Goal: Information Seeking & Learning: Check status

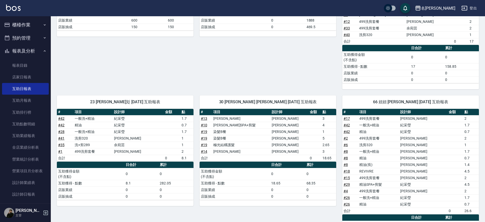
scroll to position [159, 0]
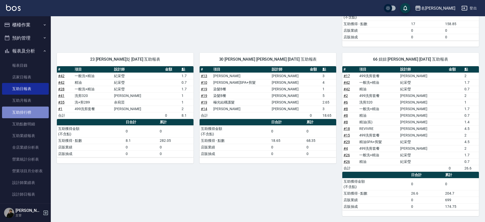
click at [39, 115] on link "互助排行榜" at bounding box center [25, 113] width 47 height 12
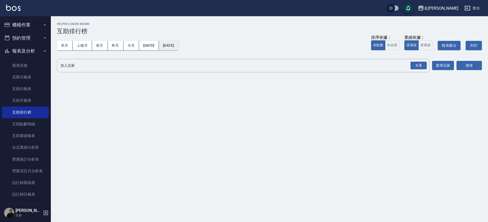
click at [178, 42] on button "[DATE]" at bounding box center [168, 45] width 19 height 9
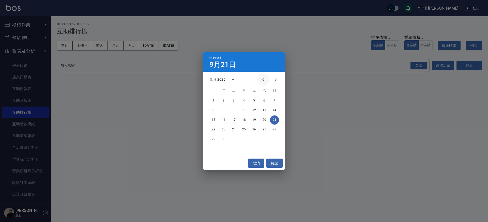
click at [266, 79] on icon "Previous month" at bounding box center [263, 80] width 6 height 6
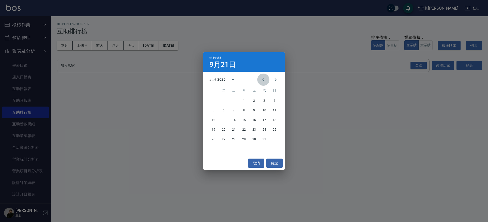
click at [266, 79] on icon "Previous month" at bounding box center [263, 80] width 6 height 6
drag, startPoint x: 276, startPoint y: 160, endPoint x: 273, endPoint y: 154, distance: 6.2
click at [276, 160] on button "確認" at bounding box center [274, 163] width 16 height 9
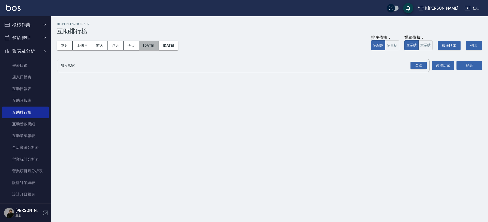
click at [159, 46] on button "[DATE]" at bounding box center [149, 45] width 20 height 9
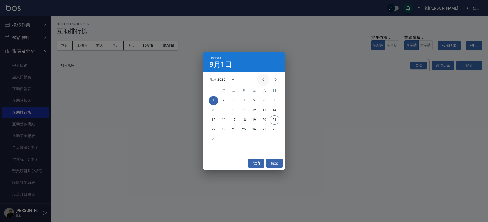
click at [267, 77] on button "Previous month" at bounding box center [263, 80] width 12 height 12
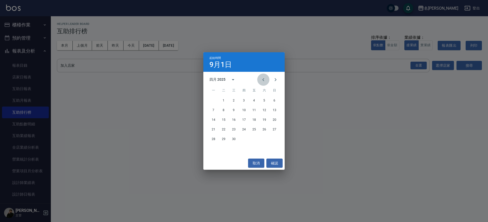
click at [267, 77] on button "Previous month" at bounding box center [263, 80] width 12 height 12
click at [231, 100] on button "1" at bounding box center [233, 100] width 9 height 9
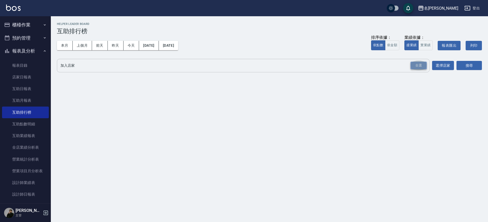
click at [417, 65] on div "全選" at bounding box center [418, 66] width 16 height 8
click at [465, 65] on button "搜尋" at bounding box center [468, 65] width 25 height 9
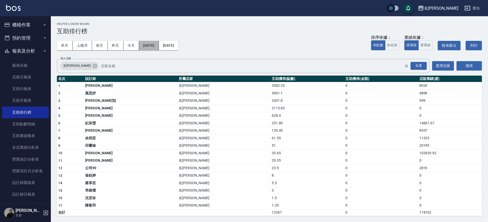
click at [146, 43] on button "[DATE]" at bounding box center [149, 45] width 20 height 9
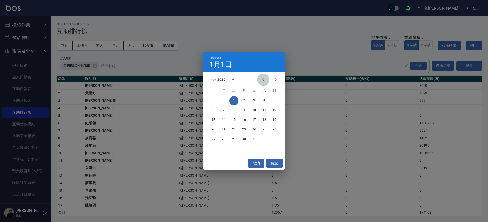
click at [260, 77] on icon "Previous month" at bounding box center [263, 80] width 6 height 6
click at [228, 79] on button "calendar view is open, switch to year view" at bounding box center [233, 80] width 12 height 12
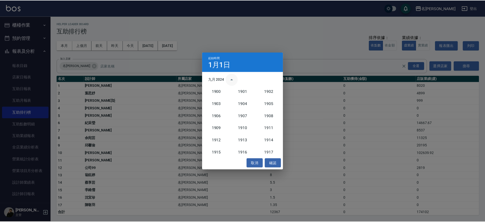
scroll to position [471, 0]
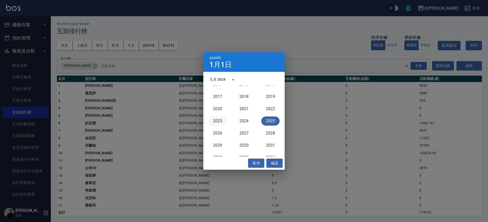
click at [221, 121] on button "2023" at bounding box center [217, 121] width 18 height 9
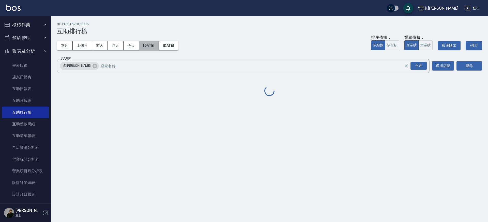
click at [159, 46] on button "[DATE]" at bounding box center [149, 45] width 20 height 9
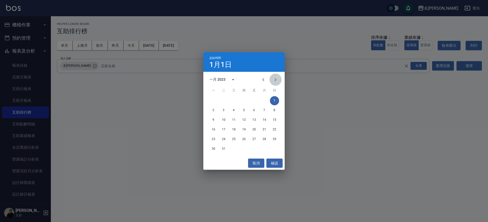
click at [272, 77] on button "Next month" at bounding box center [275, 80] width 12 height 12
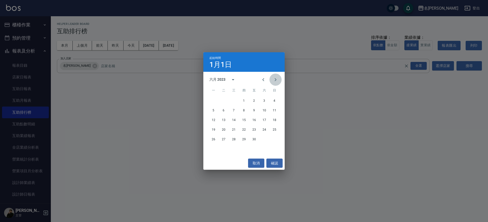
click at [272, 77] on button "Next month" at bounding box center [275, 80] width 12 height 12
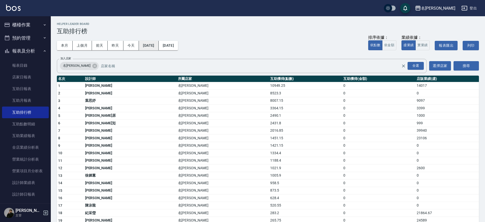
click at [151, 46] on button "[DATE]" at bounding box center [149, 45] width 20 height 9
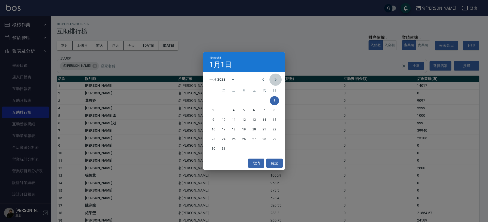
click at [271, 78] on button "Next month" at bounding box center [275, 80] width 12 height 12
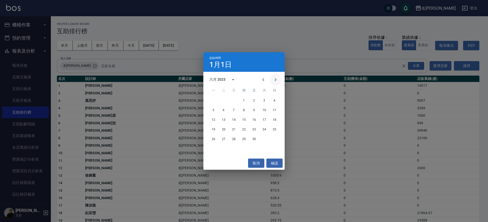
click at [271, 78] on button "Next month" at bounding box center [275, 80] width 12 height 12
click at [257, 100] on button "1" at bounding box center [253, 100] width 9 height 9
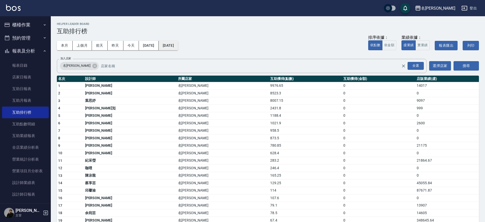
click at [178, 46] on button "[DATE]" at bounding box center [168, 45] width 19 height 9
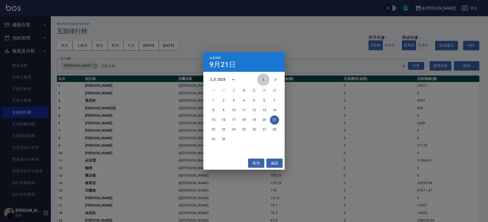
click at [265, 79] on icon "Previous month" at bounding box center [263, 80] width 6 height 6
click at [262, 139] on button "31" at bounding box center [264, 139] width 9 height 9
